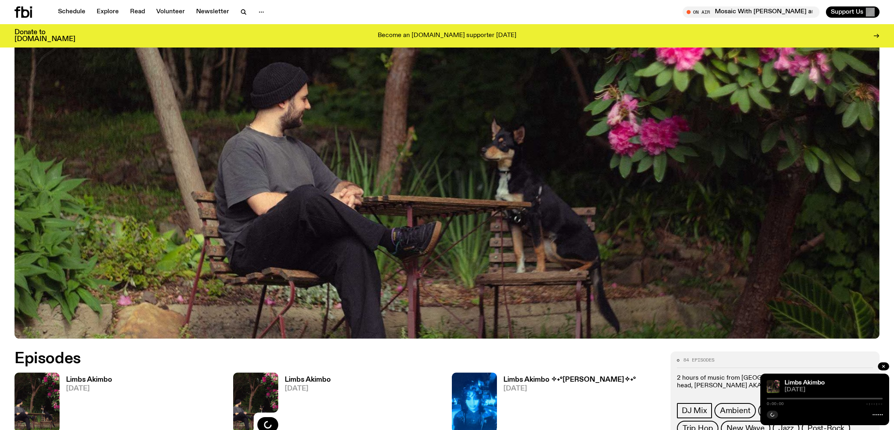
scroll to position [557, 0]
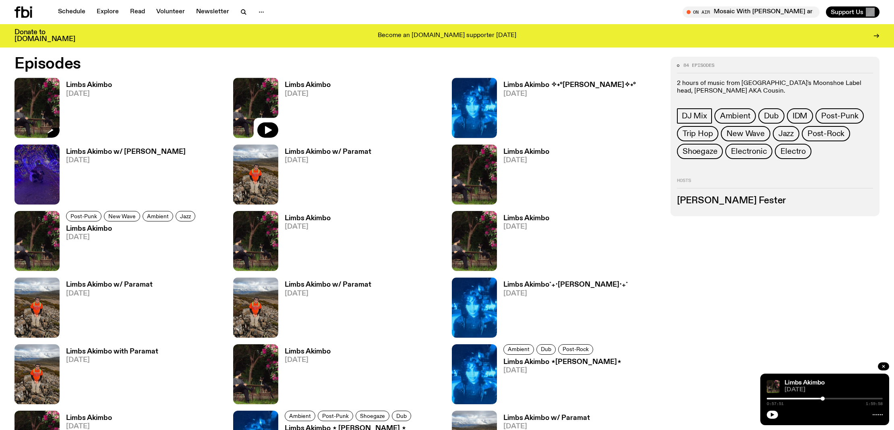
click at [62, 128] on link "Limbs Akimbo [DATE]" at bounding box center [86, 110] width 52 height 56
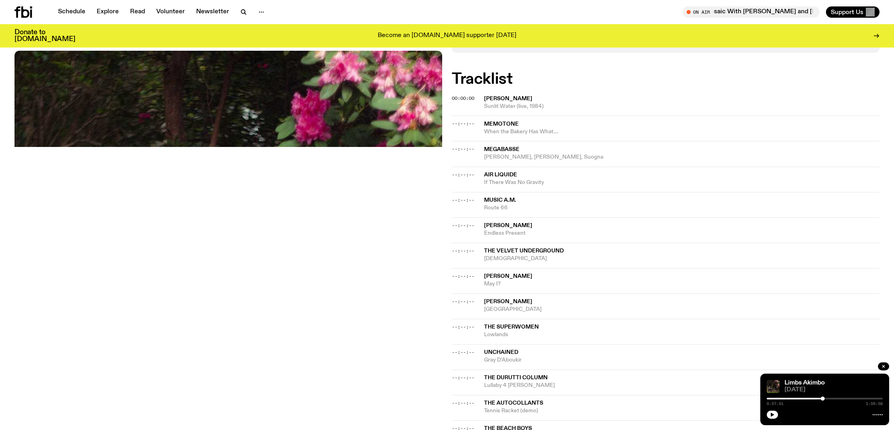
scroll to position [215, 0]
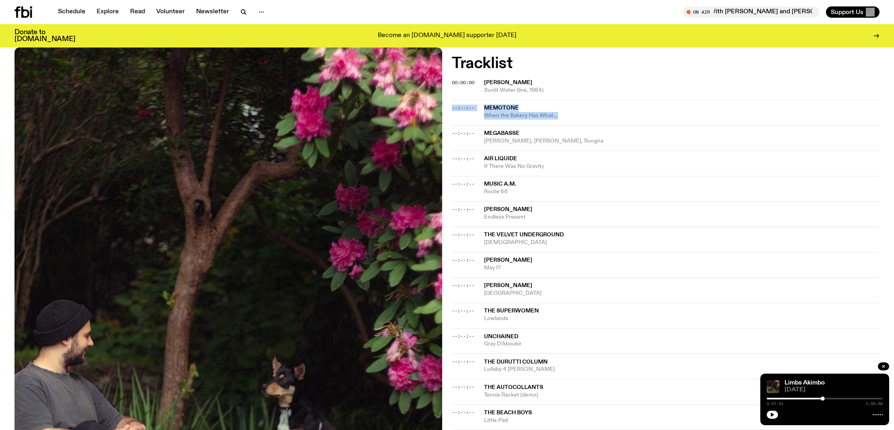
drag, startPoint x: 576, startPoint y: 121, endPoint x: 479, endPoint y: 100, distance: 99.2
click at [479, 125] on div "--:--:-- Memotone When the Bakery Has What..." at bounding box center [666, 137] width 428 height 25
copy div "--:--:-- Memotone When the Bakery Has What..."
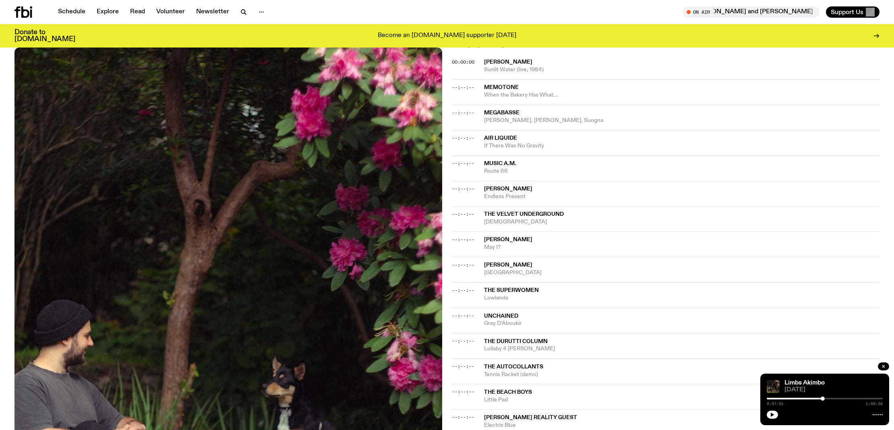
click at [601, 181] on div "--:--:-- Music A.M. Route 66" at bounding box center [666, 193] width 428 height 25
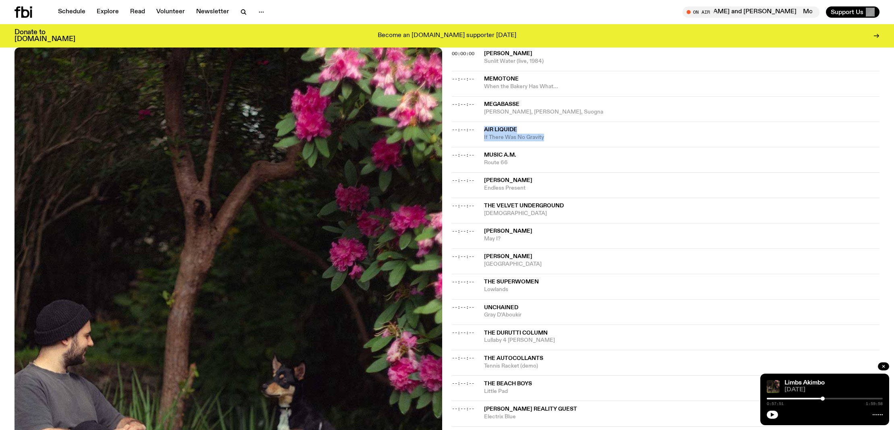
drag, startPoint x: 553, startPoint y: 138, endPoint x: 485, endPoint y: 128, distance: 68.4
click at [485, 128] on div "Air Liquide If There Was No Gravity" at bounding box center [682, 133] width 396 height 15
copy div "Air Liquide If There Was No Gravity"
drag, startPoint x: 531, startPoint y: 214, endPoint x: 482, endPoint y: 207, distance: 49.7
click at [482, 223] on div "--:--:-- The Velvet Underground [PERSON_NAME]" at bounding box center [666, 235] width 428 height 25
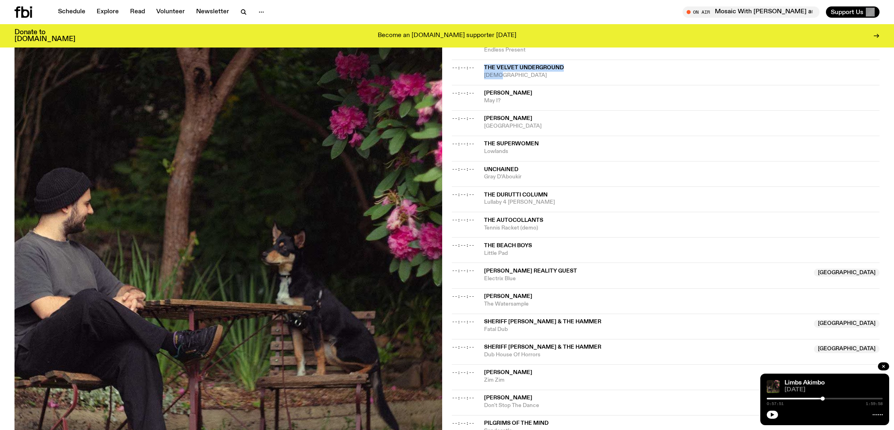
scroll to position [422, 0]
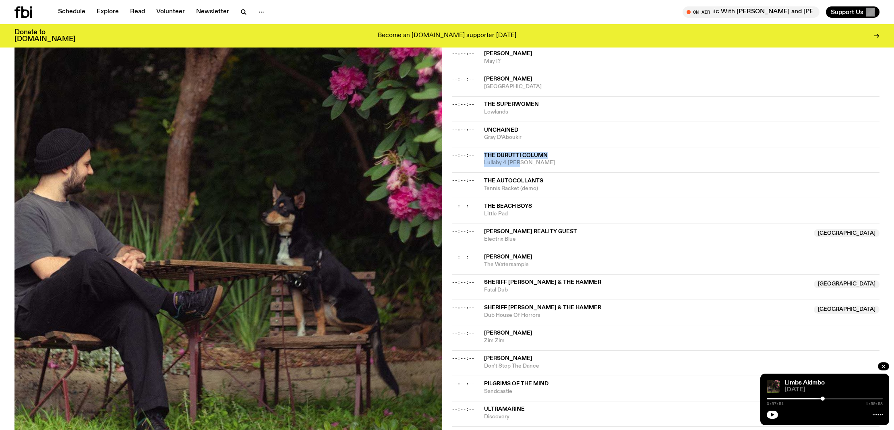
drag, startPoint x: 528, startPoint y: 162, endPoint x: 483, endPoint y: 153, distance: 45.9
click at [483, 172] on div "--:--:-- The Durutti Column Lullaby 4 [PERSON_NAME]" at bounding box center [666, 184] width 428 height 25
copy div "The Durutti Column Lullaby 4 [PERSON_NAME]"
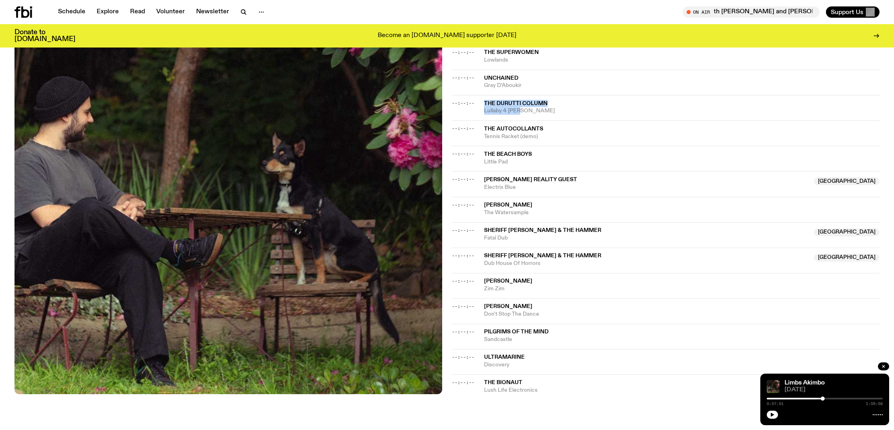
scroll to position [478, 0]
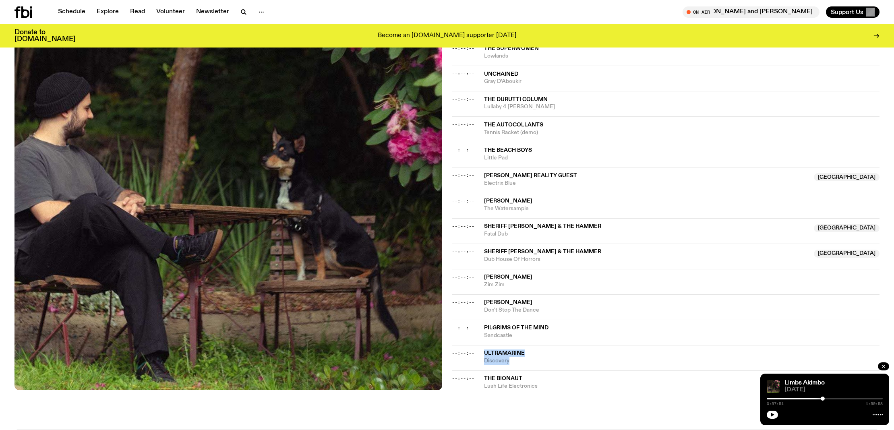
drag, startPoint x: 524, startPoint y: 358, endPoint x: 480, endPoint y: 351, distance: 44.0
click at [480, 371] on div "--:--:-- Ultramarine Discovery" at bounding box center [666, 381] width 428 height 20
copy div "Ultramarine Discovery"
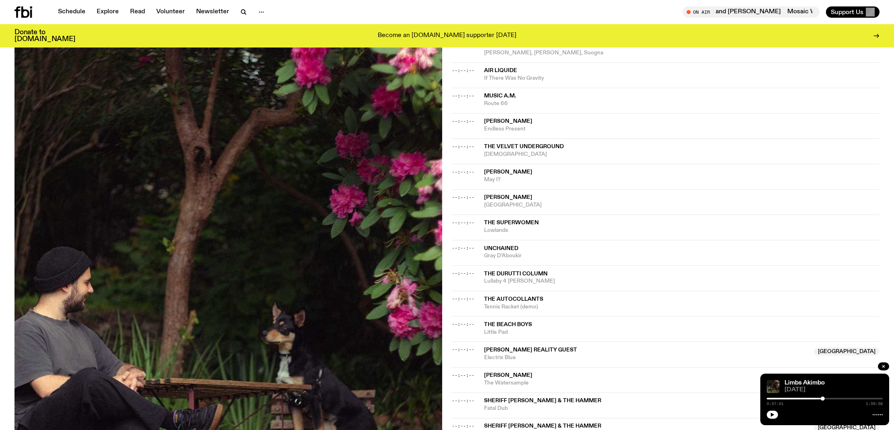
scroll to position [300, 0]
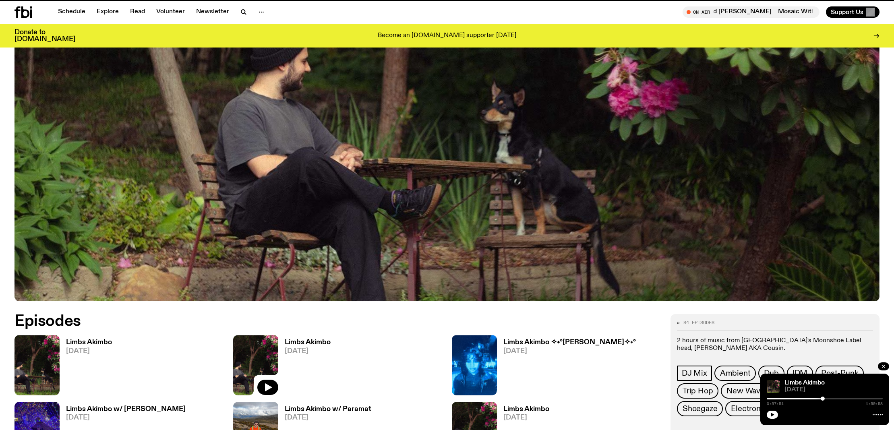
scroll to position [557, 0]
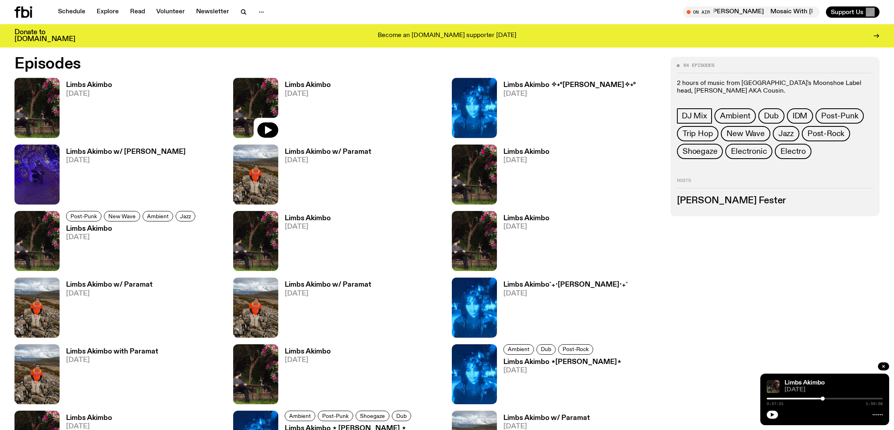
click at [307, 86] on h3 "Limbs Akimbo" at bounding box center [308, 85] width 46 height 7
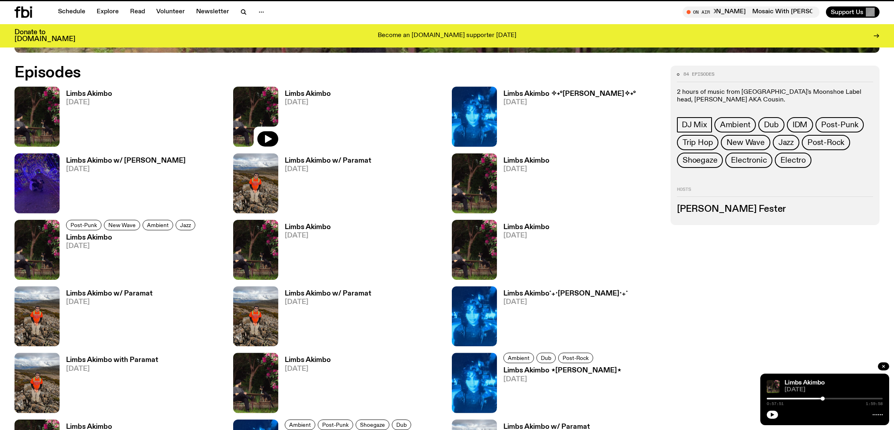
scroll to position [551, 0]
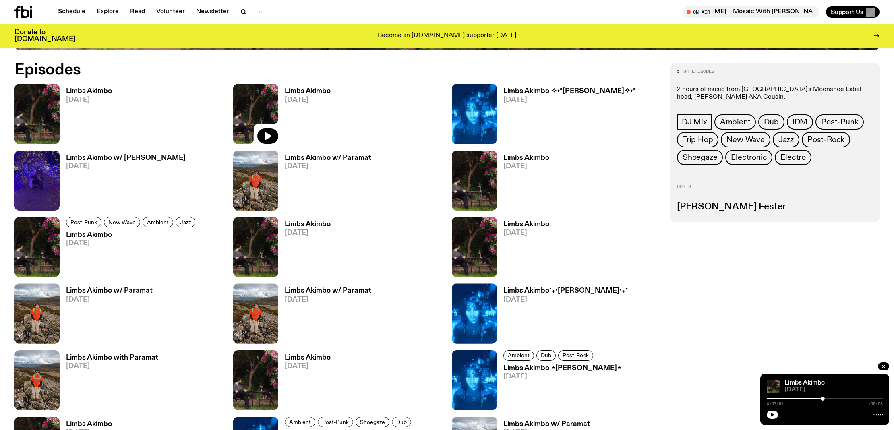
click at [334, 158] on h3 "Limbs Akimbo w/ Paramat" at bounding box center [328, 158] width 87 height 7
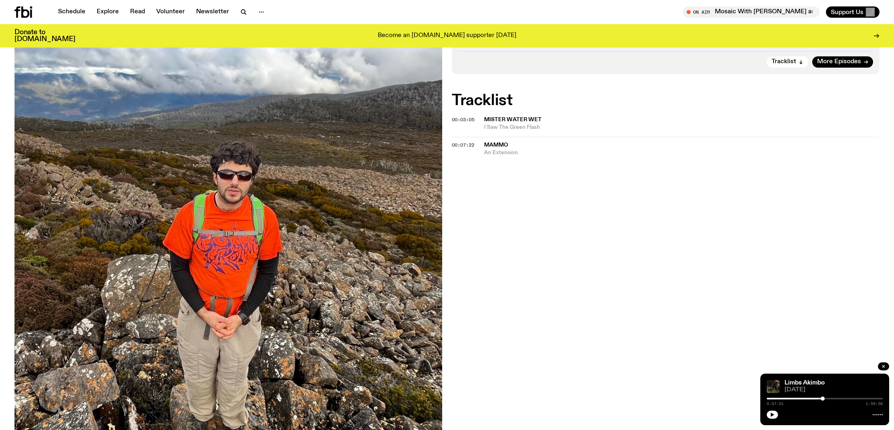
scroll to position [184, 0]
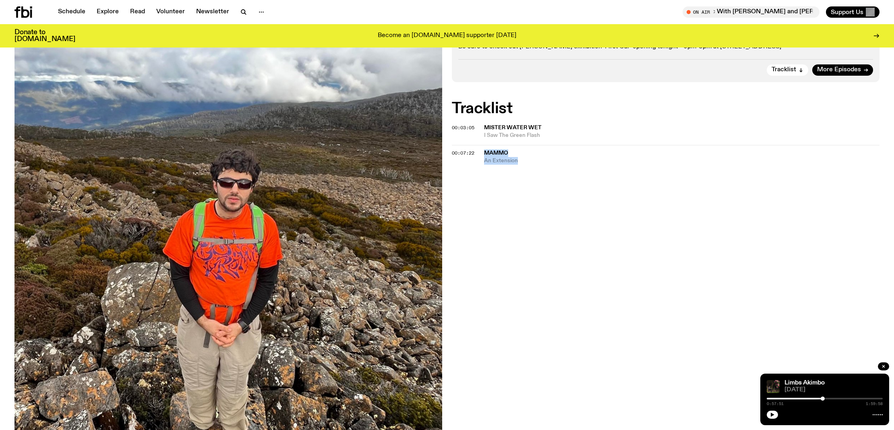
drag, startPoint x: 526, startPoint y: 164, endPoint x: 480, endPoint y: 152, distance: 47.9
click at [481, 153] on div "Aired on [DATE] 2:00am DJ Mix 2hrs of nonstop music from General Merchant label…" at bounding box center [447, 275] width 894 height 609
copy div "Mammo An Extension"
drag, startPoint x: 555, startPoint y: 137, endPoint x: 483, endPoint y: 128, distance: 73.4
click at [483, 145] on div "00:03:05 Mister Water Wet I Saw The Green Flash" at bounding box center [666, 155] width 428 height 20
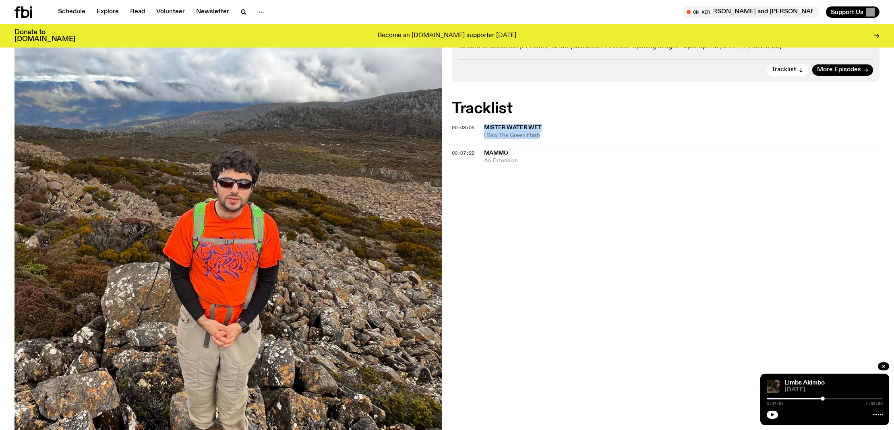
copy div "Mister Water Wet I Saw The Green Flash"
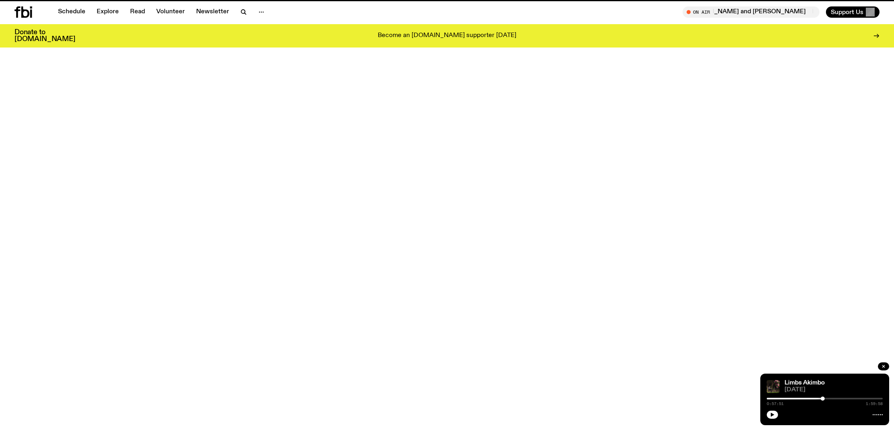
scroll to position [551, 0]
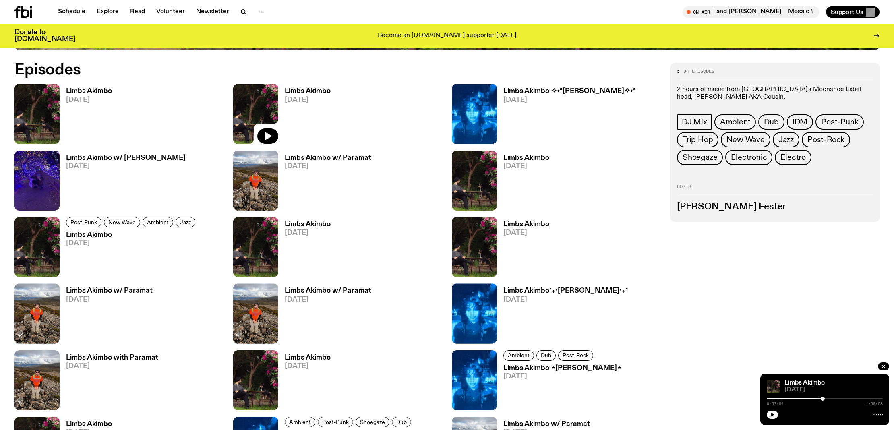
click at [114, 294] on h3 "Limbs Akimbo w/ Paramat" at bounding box center [109, 291] width 87 height 7
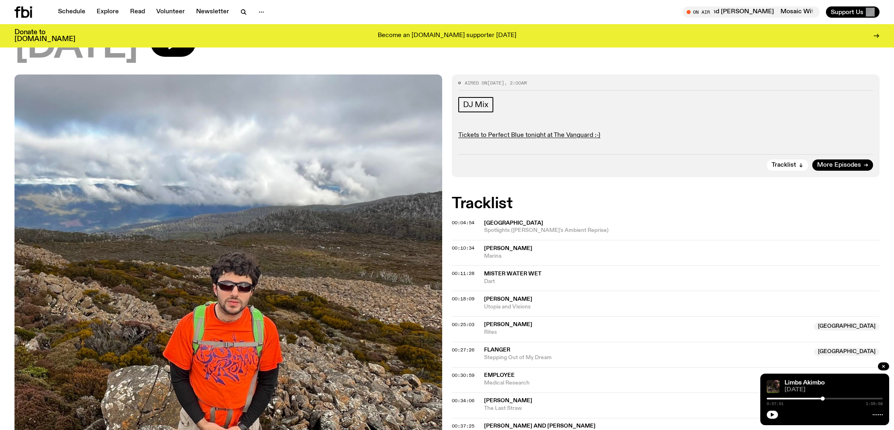
scroll to position [78, 0]
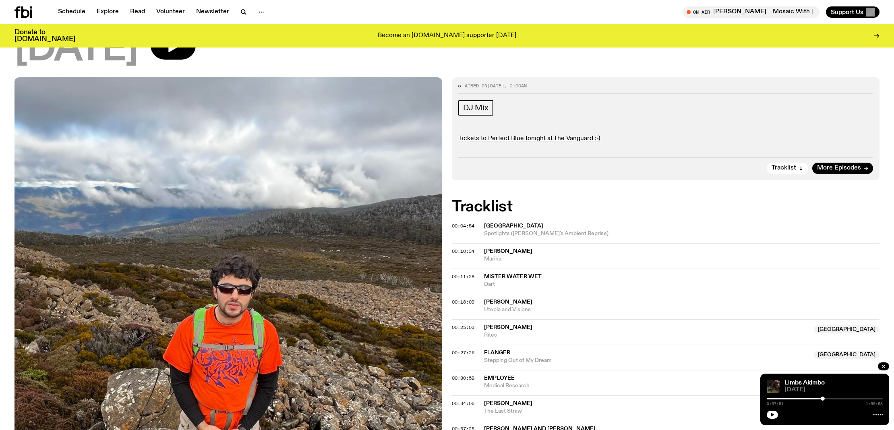
click at [566, 254] on span "[PERSON_NAME]" at bounding box center [682, 252] width 396 height 8
click at [524, 232] on span "Spotlights ([PERSON_NAME]'s Ambient Reprise)" at bounding box center [682, 234] width 396 height 8
click at [524, 232] on div "Copied" at bounding box center [682, 229] width 396 height 15
click at [515, 276] on span "Mister Water Wet" at bounding box center [513, 277] width 58 height 6
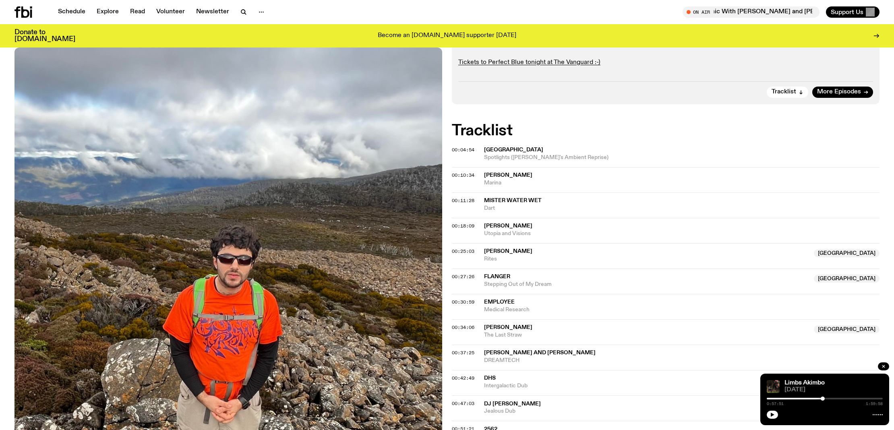
scroll to position [155, 0]
click at [510, 226] on span "[PERSON_NAME]" at bounding box center [508, 225] width 48 height 6
click at [526, 256] on span "Rites" at bounding box center [646, 258] width 325 height 8
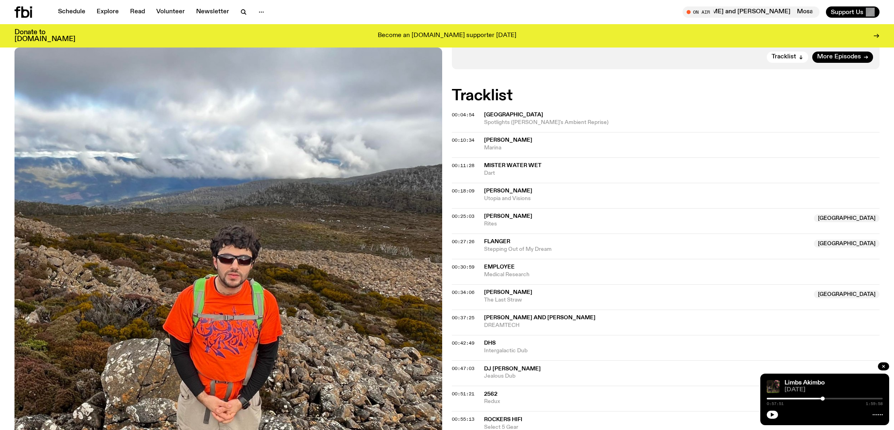
click at [484, 349] on span "Intergalactic Dub" at bounding box center [682, 351] width 396 height 8
click at [527, 117] on span "[GEOGRAPHIC_DATA]" at bounding box center [682, 115] width 396 height 8
click at [496, 271] on span "Medical Research" at bounding box center [682, 275] width 396 height 8
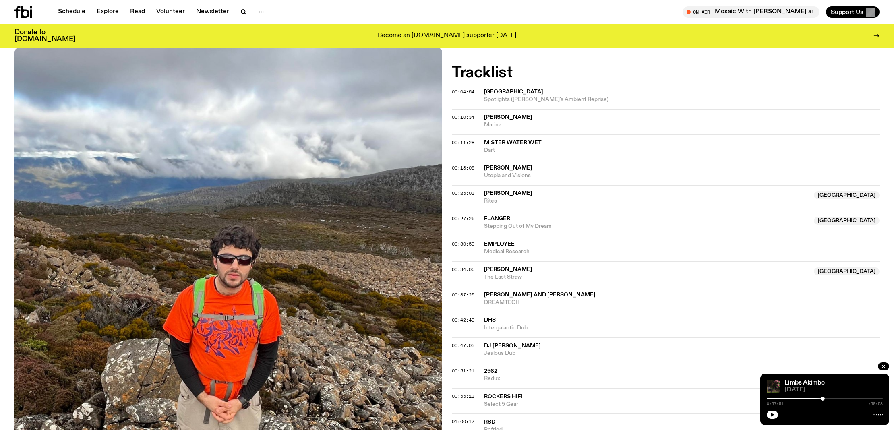
scroll to position [224, 0]
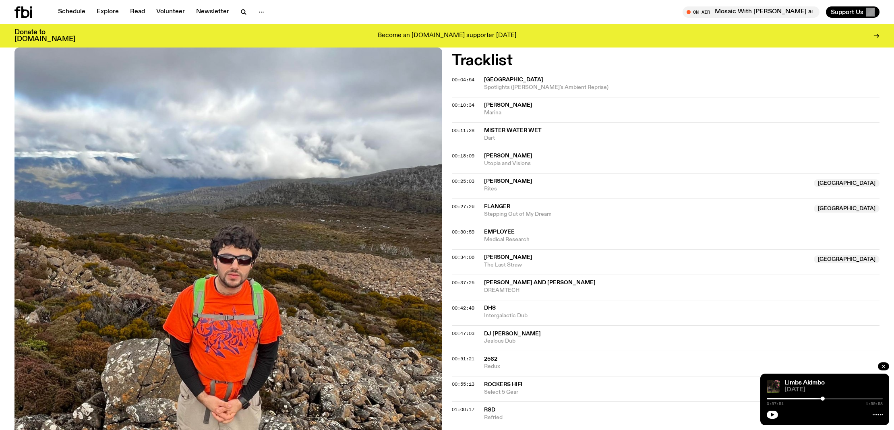
click at [515, 234] on span "Employee" at bounding box center [682, 232] width 396 height 8
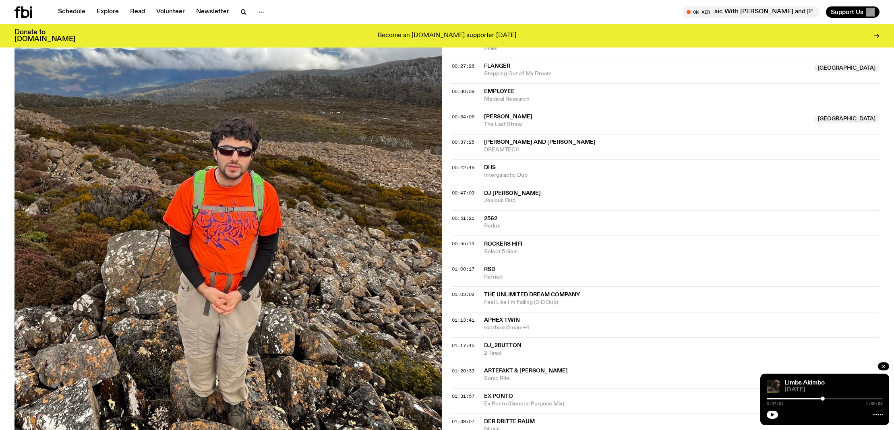
click at [511, 200] on span "Jealous Dub" at bounding box center [682, 201] width 396 height 8
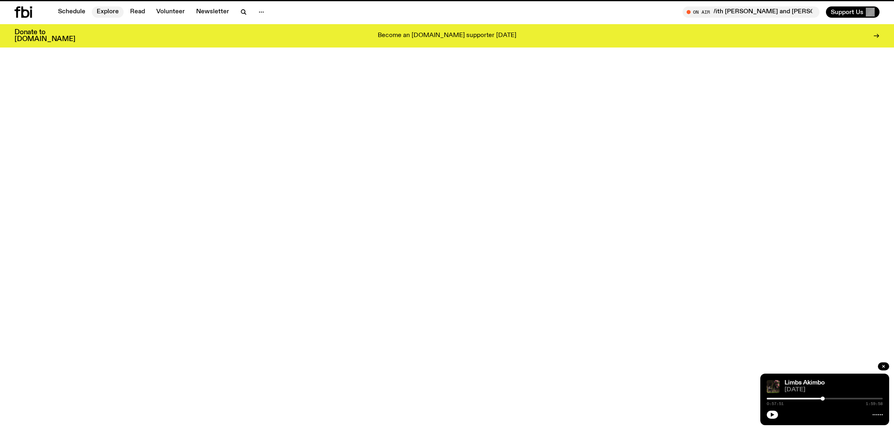
scroll to position [551, 0]
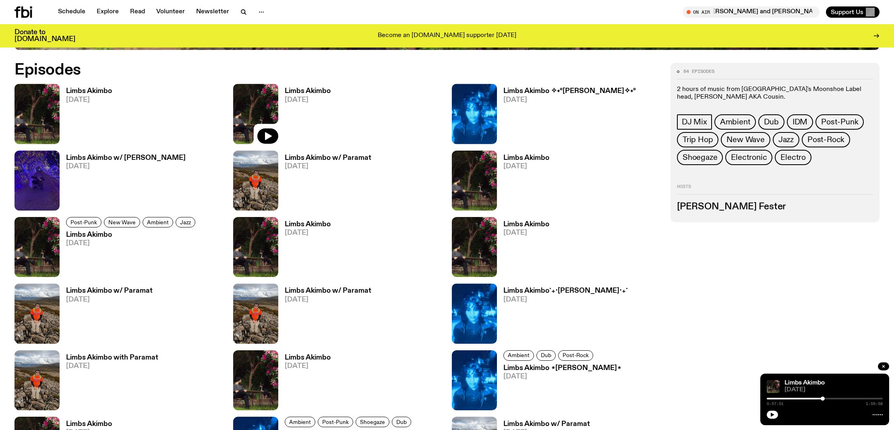
click at [116, 293] on h3 "Limbs Akimbo w/ Paramat" at bounding box center [109, 291] width 87 height 7
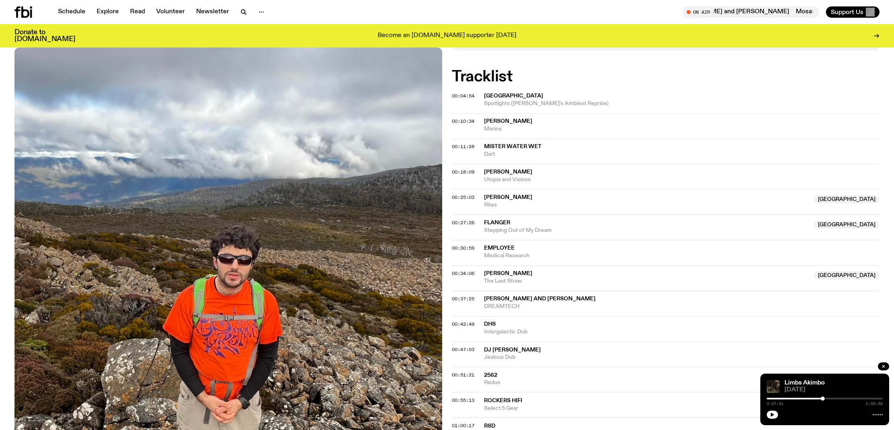
scroll to position [209, 0]
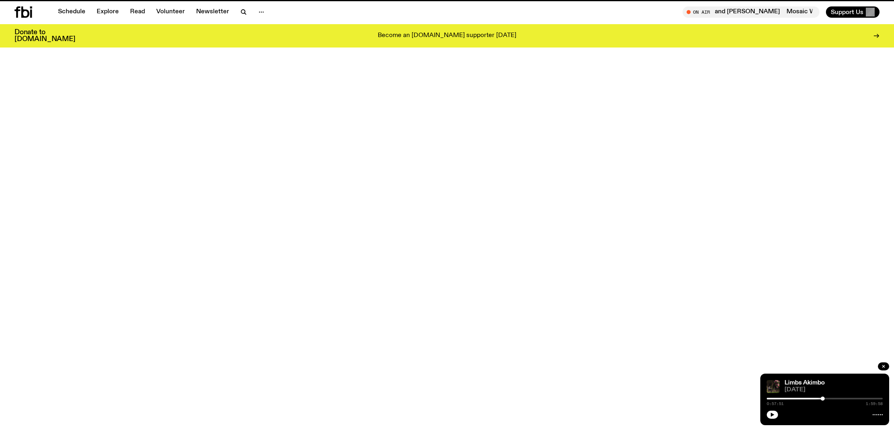
scroll to position [551, 0]
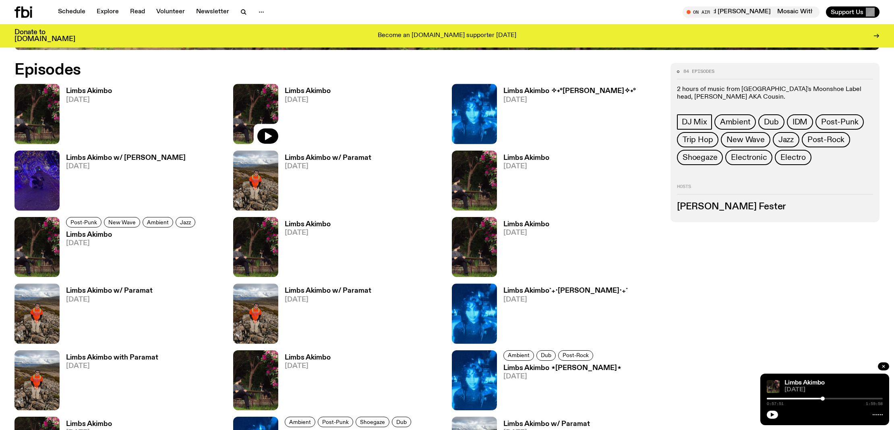
click at [304, 292] on h3 "Limbs Akimbo w/ Paramat" at bounding box center [328, 291] width 87 height 7
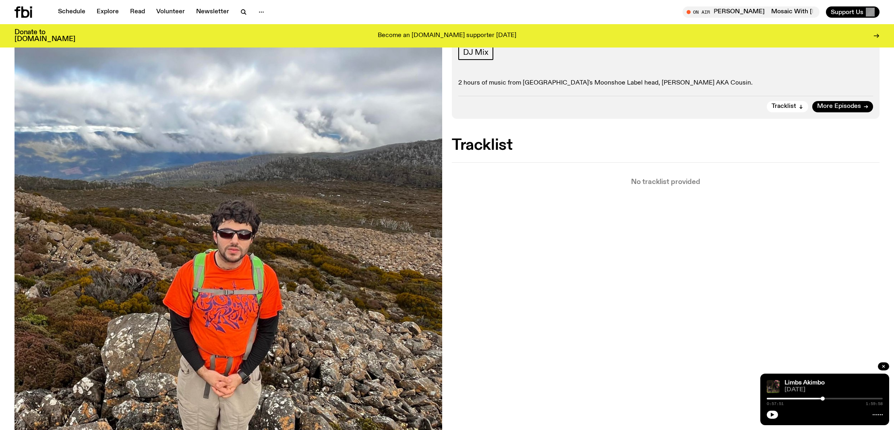
scroll to position [139, 0]
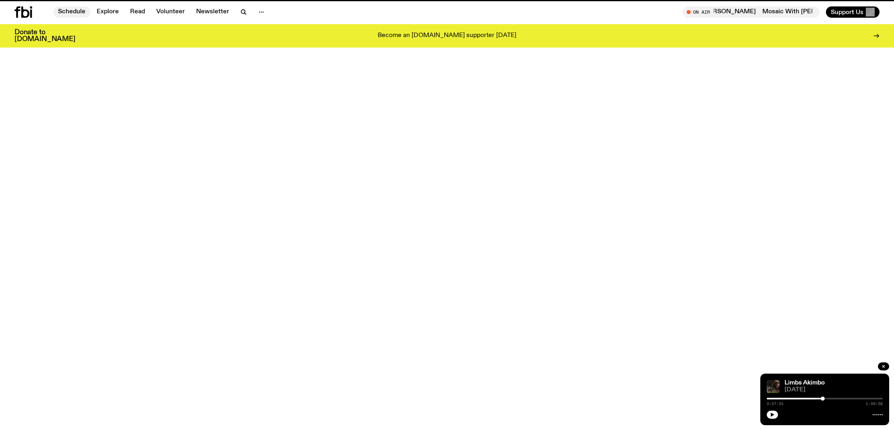
scroll to position [551, 0]
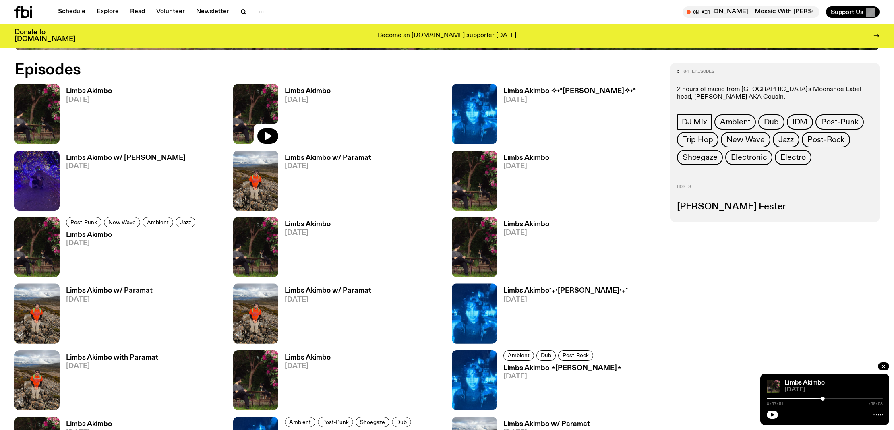
click at [108, 351] on div "Limbs Akimbo with Paramat [DATE]" at bounding box center [109, 380] width 99 height 60
click at [112, 354] on h3 "Limbs Akimbo with Paramat" at bounding box center [112, 357] width 92 height 7
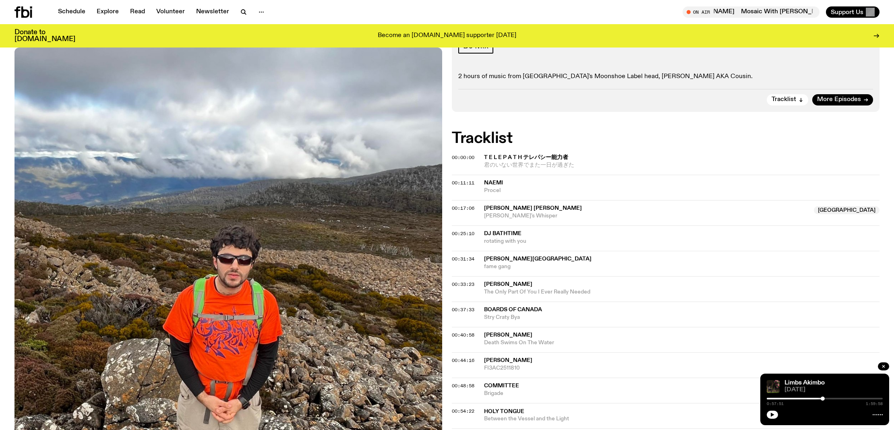
scroll to position [140, 0]
click at [495, 163] on span "君のいない世界でまた一日が過ぎた" at bounding box center [682, 166] width 396 height 8
click at [495, 187] on span "Procel" at bounding box center [682, 191] width 396 height 8
click at [517, 213] on span "[PERSON_NAME]'s Whisper" at bounding box center [646, 217] width 325 height 8
click at [509, 238] on span "rotating with you" at bounding box center [682, 242] width 396 height 8
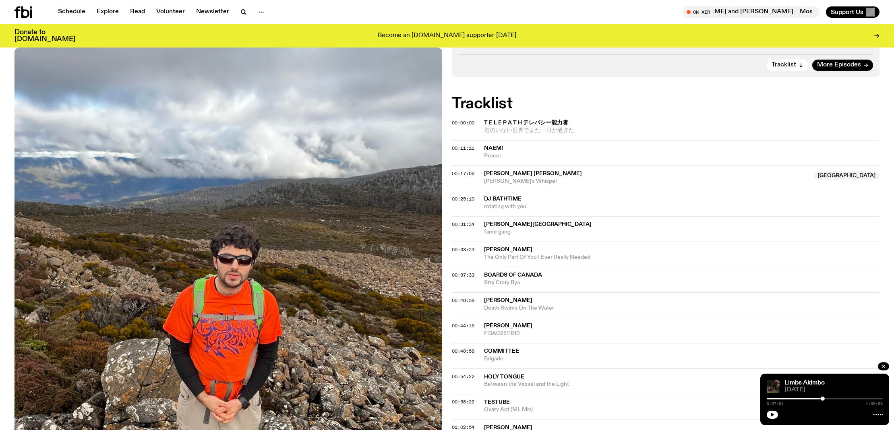
scroll to position [193, 0]
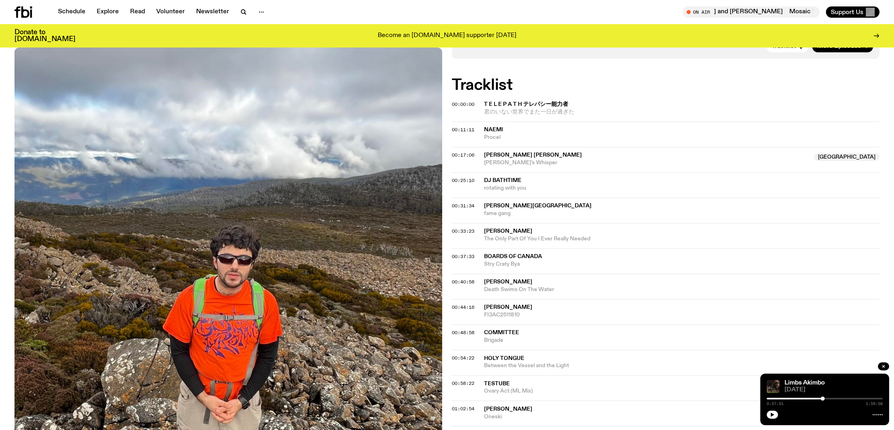
click at [519, 223] on div "00:31:34 [PERSON_NAME] island fame gang" at bounding box center [666, 235] width 428 height 25
click at [515, 206] on span "[PERSON_NAME][GEOGRAPHIC_DATA]" at bounding box center [538, 206] width 108 height 6
click at [515, 232] on span "[PERSON_NAME]" at bounding box center [508, 231] width 48 height 6
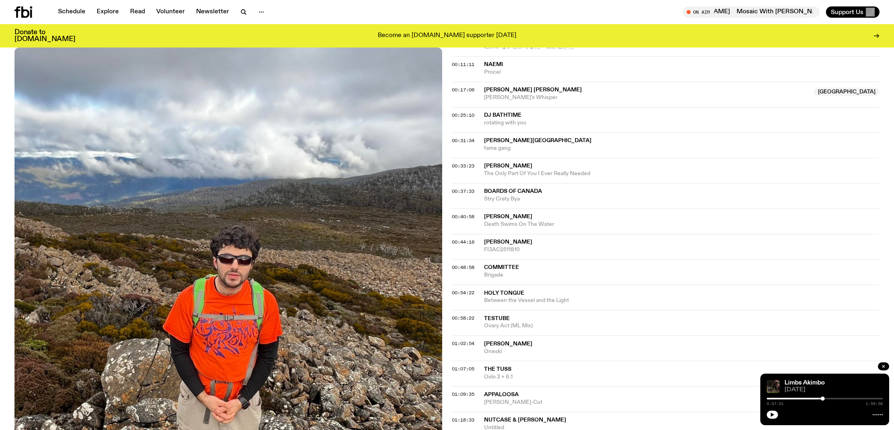
scroll to position [269, 0]
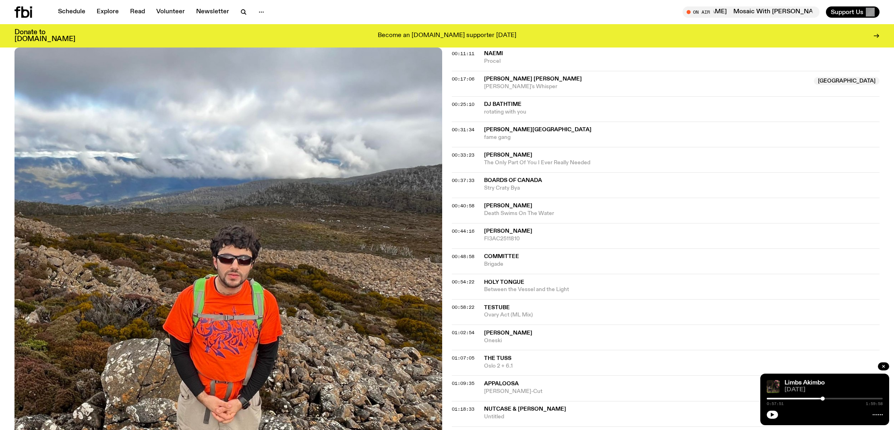
click at [512, 233] on span "[PERSON_NAME]" at bounding box center [508, 231] width 48 height 6
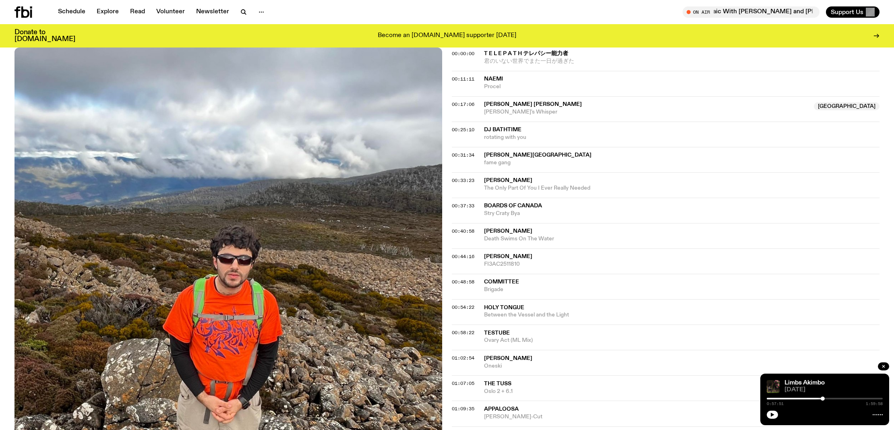
click at [512, 281] on span "Committee" at bounding box center [501, 282] width 35 height 6
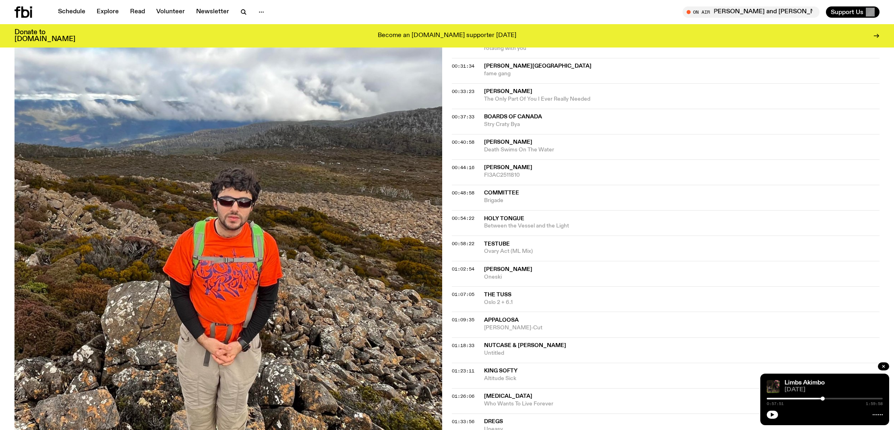
scroll to position [336, 0]
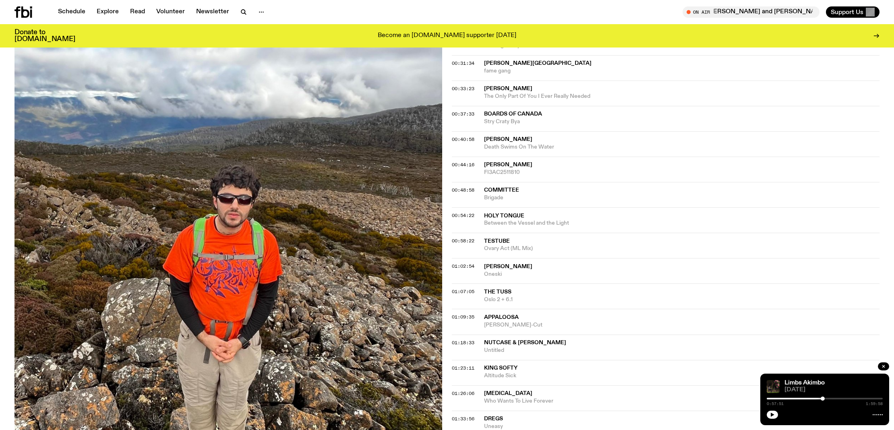
click at [518, 245] on span "Ovary Act (ML Mix)" at bounding box center [682, 249] width 396 height 8
click at [517, 268] on span "[PERSON_NAME]" at bounding box center [508, 267] width 48 height 6
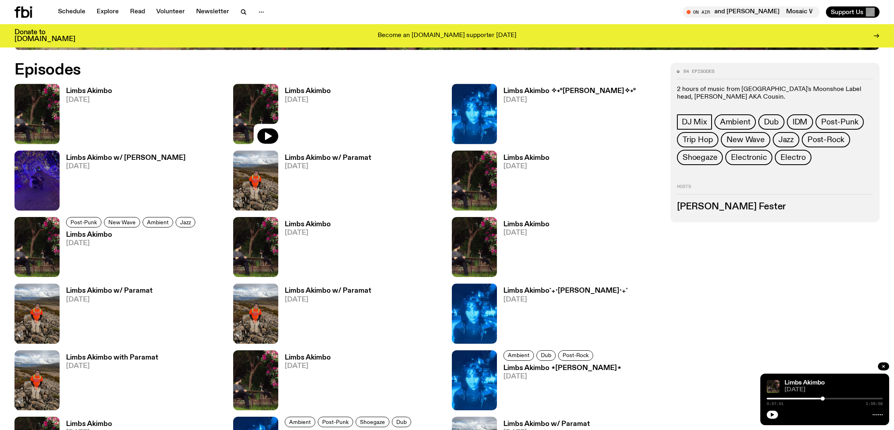
scroll to position [654, 0]
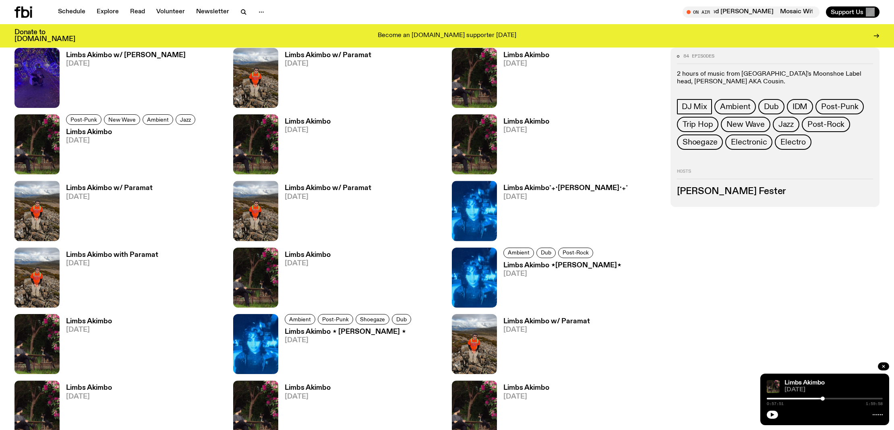
click at [535, 189] on h3 "Limbs Akimbo˚₊‧[PERSON_NAME]‧₊˚" at bounding box center [566, 188] width 124 height 7
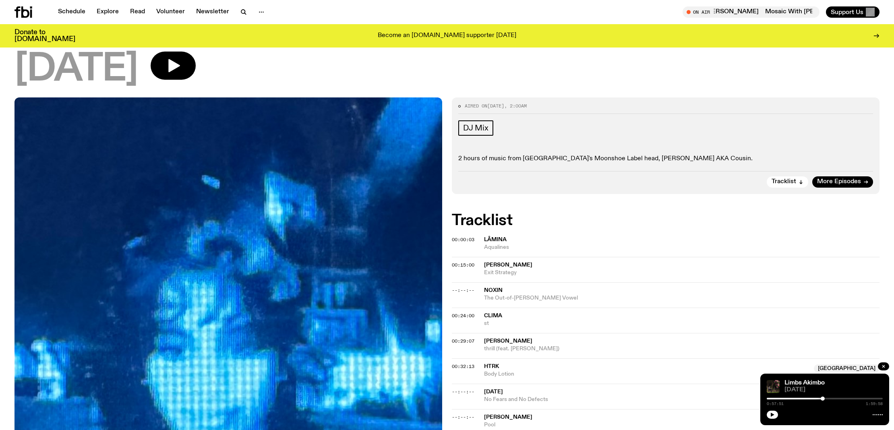
scroll to position [58, 0]
click at [504, 245] on span "Aqualines" at bounding box center [682, 248] width 396 height 8
